Goal: Task Accomplishment & Management: Manage account settings

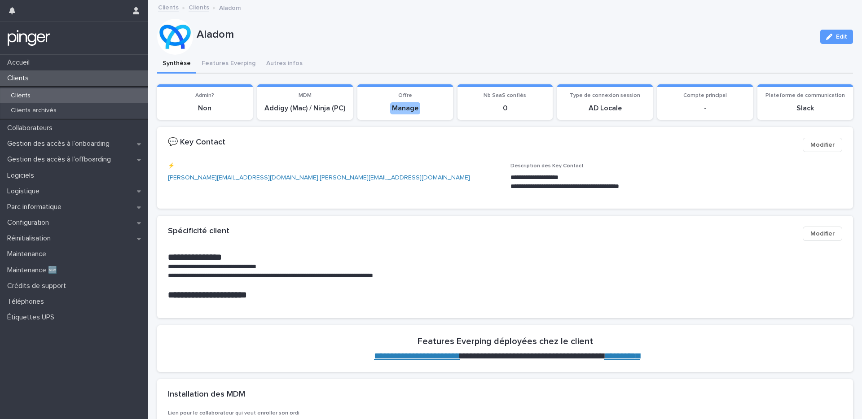
click at [75, 75] on div "Clients" at bounding box center [74, 78] width 148 height 16
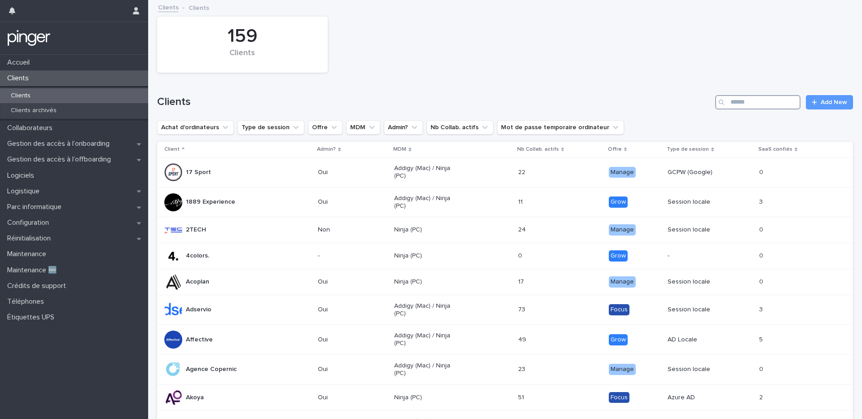
click at [737, 101] on input "Search" at bounding box center [757, 102] width 85 height 14
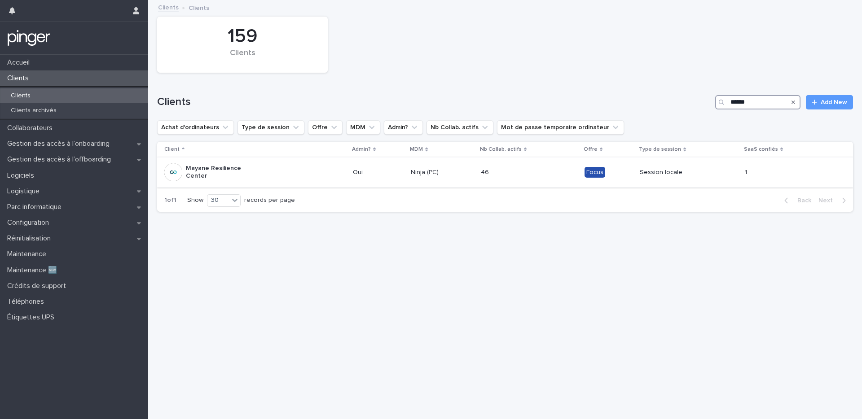
type input "******"
click at [255, 166] on div "Mayane Resilience Center" at bounding box center [254, 172] width 181 height 22
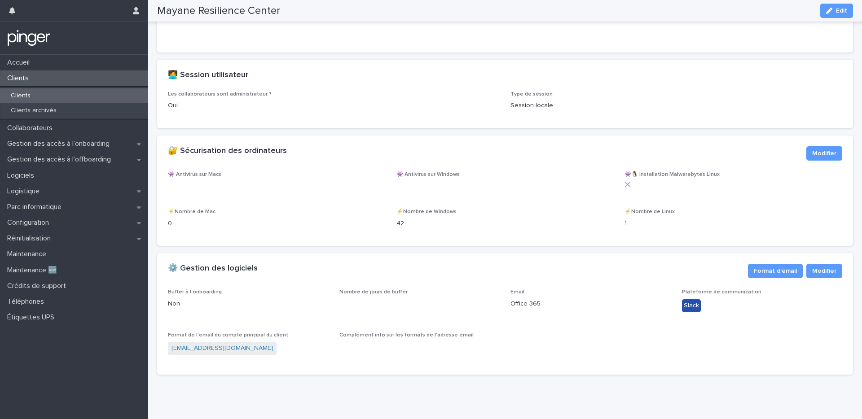
scroll to position [968, 0]
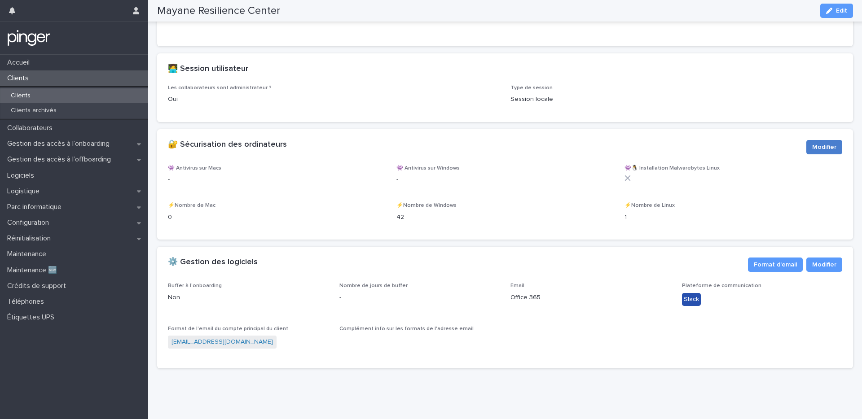
click at [825, 154] on button "Modifier" at bounding box center [824, 147] width 36 height 14
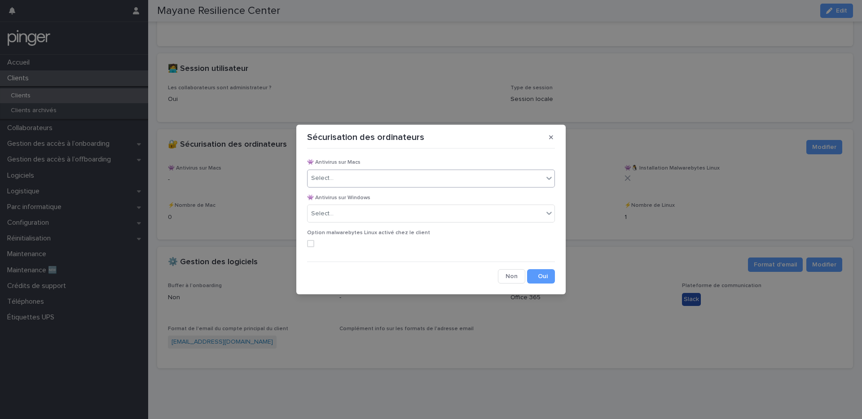
click at [355, 177] on div "Select..." at bounding box center [425, 178] width 236 height 15
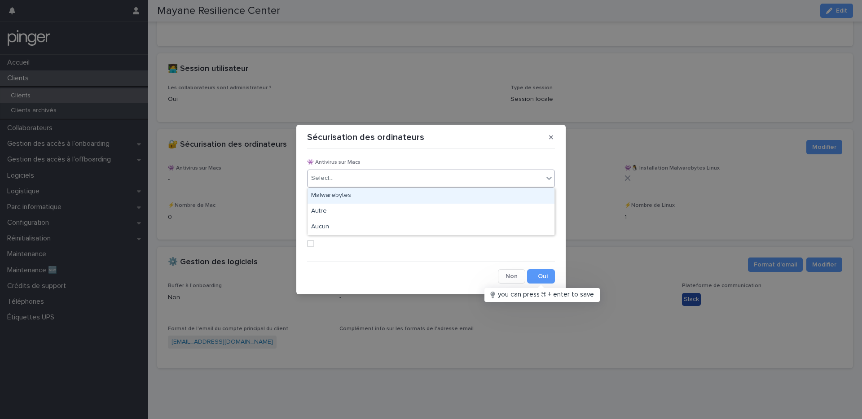
click at [347, 195] on div "Malwarebytes" at bounding box center [430, 196] width 247 height 16
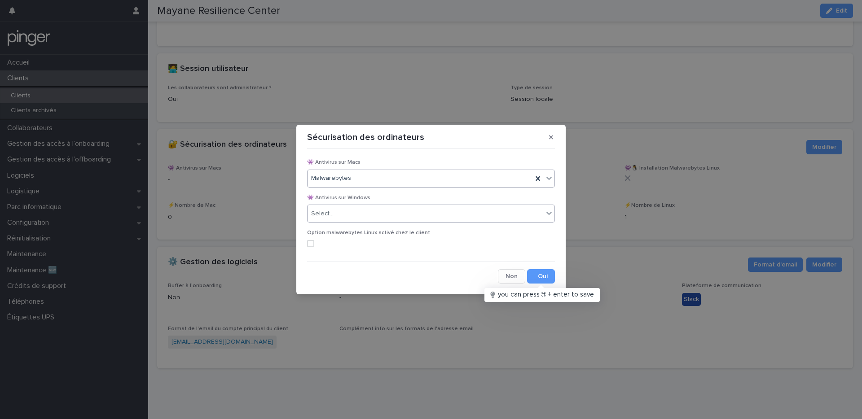
click at [342, 216] on div "Select..." at bounding box center [425, 213] width 236 height 15
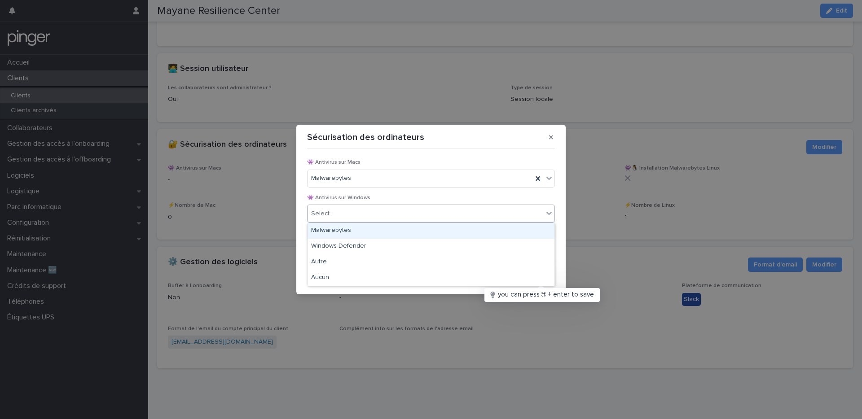
click at [341, 231] on div "Malwarebytes" at bounding box center [430, 231] width 247 height 16
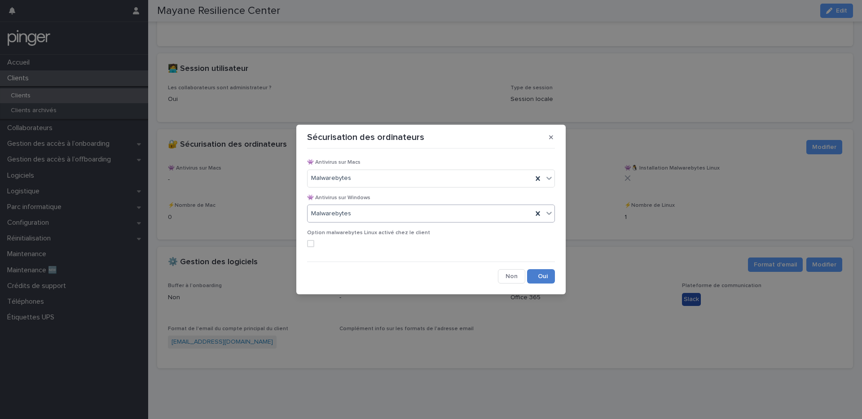
click at [545, 277] on button "Save" at bounding box center [541, 276] width 28 height 14
